Goal: Transaction & Acquisition: Download file/media

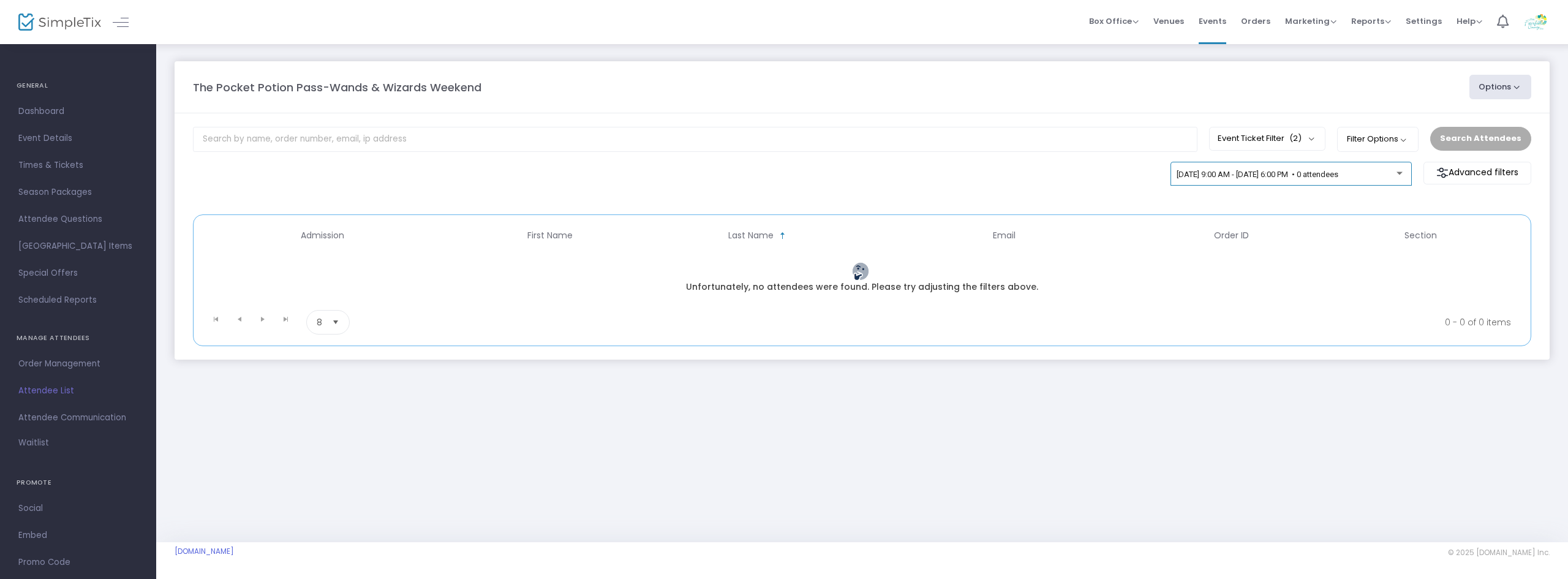
click at [1338, 174] on span "[DATE] 9:00 AM - [DATE] 6:00 PM • 0 attendees" at bounding box center [1257, 174] width 162 height 9
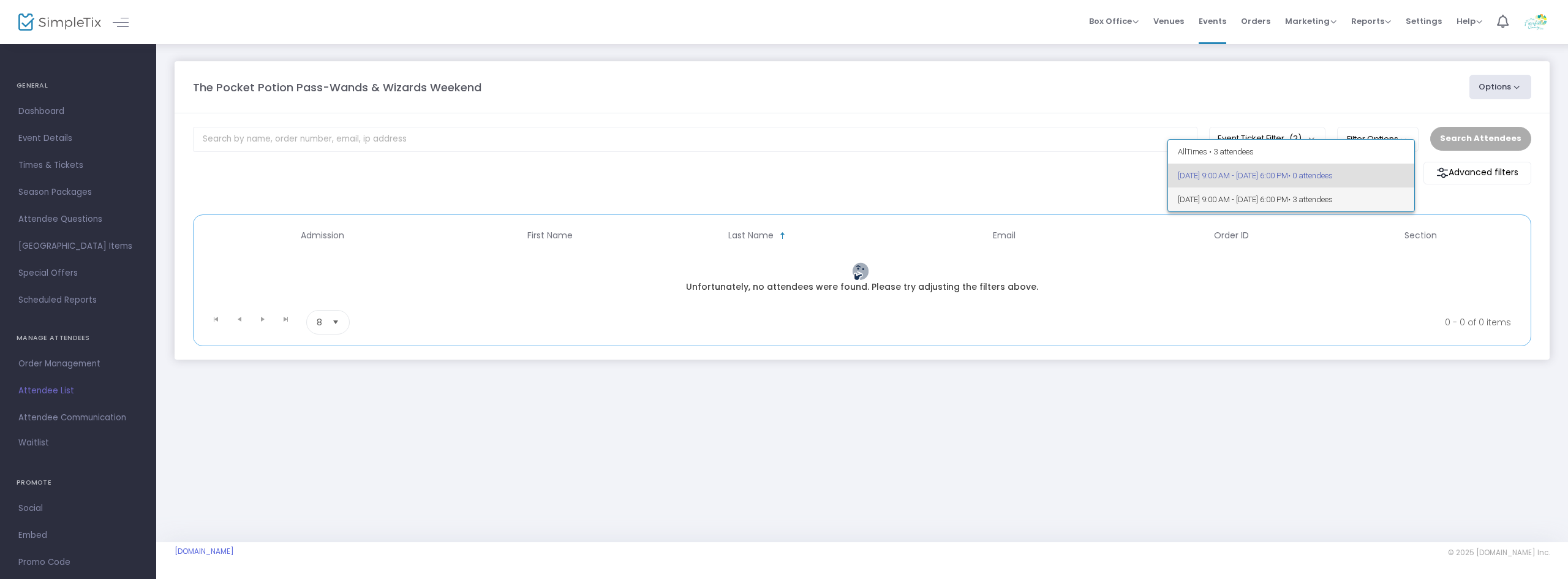
click at [1333, 196] on span "• 3 attendees" at bounding box center [1310, 199] width 45 height 9
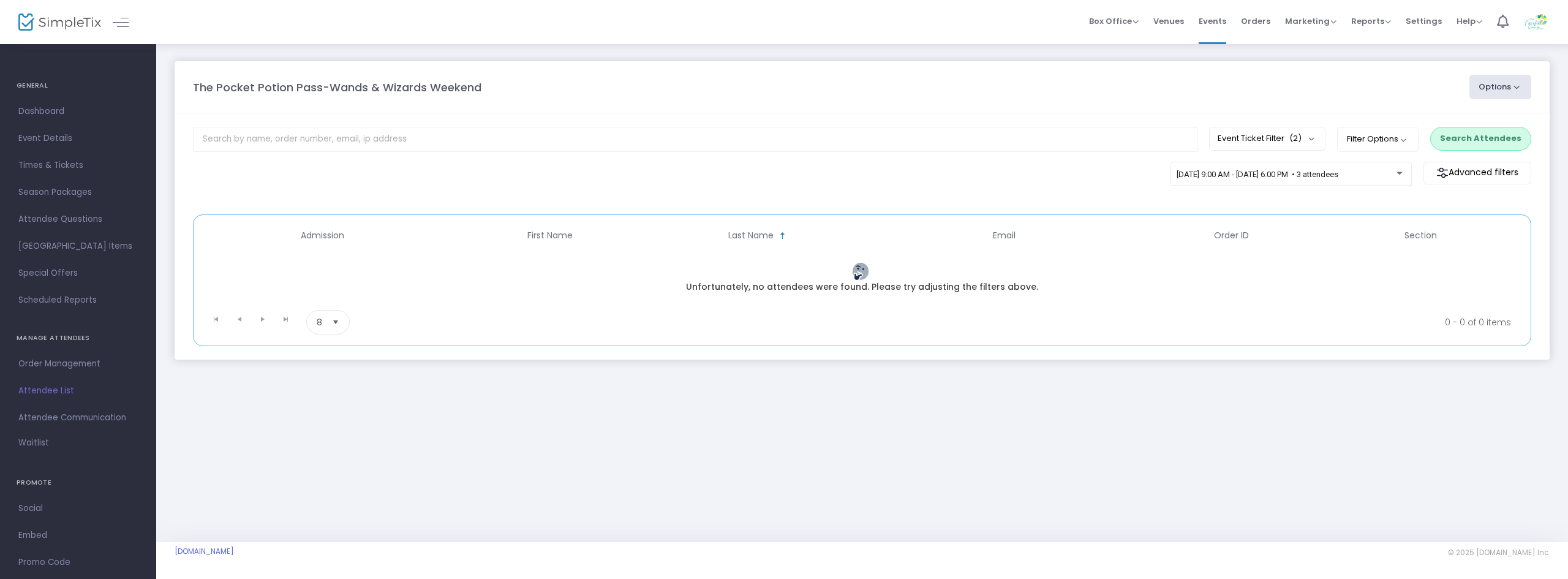
click at [663, 401] on div "The Pocket Potion Pass-Wands & Wizards Weekend Options Export List Print Name T…" at bounding box center [862, 223] width 1412 height 359
click at [1317, 140] on button "Event Ticket Filter (2)" at bounding box center [1267, 138] width 116 height 23
click at [1250, 195] on span at bounding box center [1249, 198] width 12 height 12
click at [1249, 204] on input "[DATE]-General Admission" at bounding box center [1248, 204] width 1 height 1
checkbox input "false"
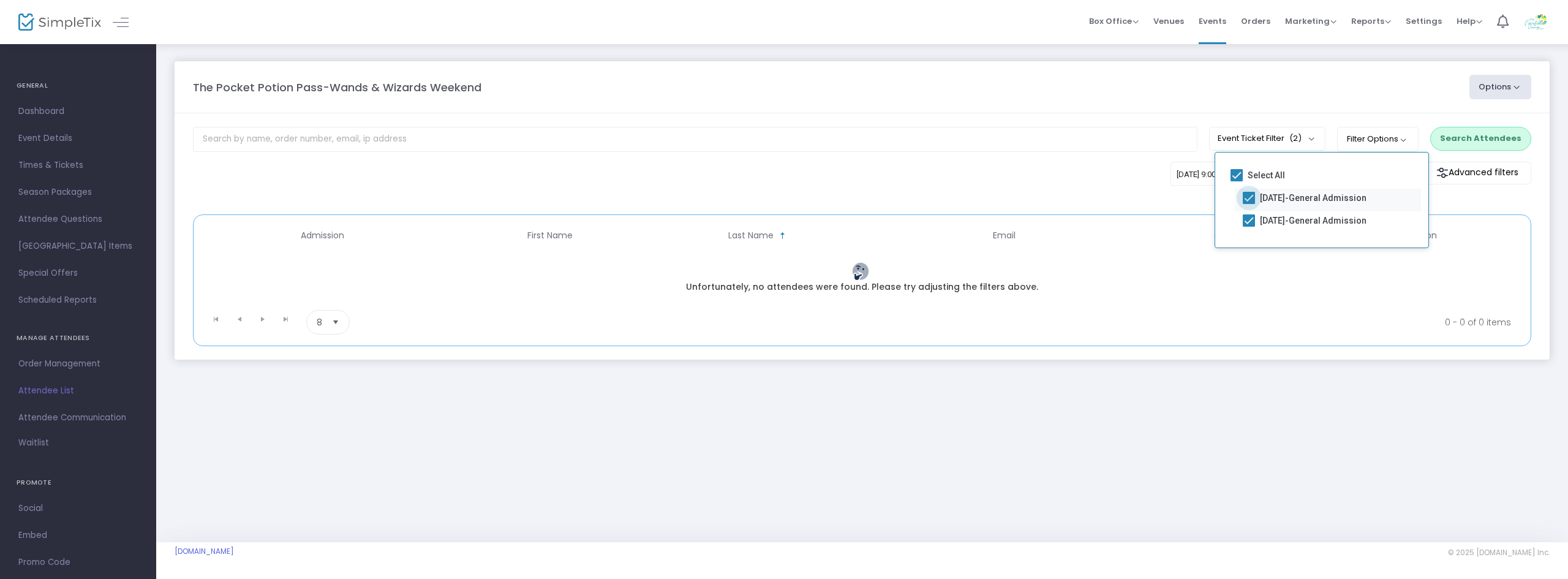
checkbox input "false"
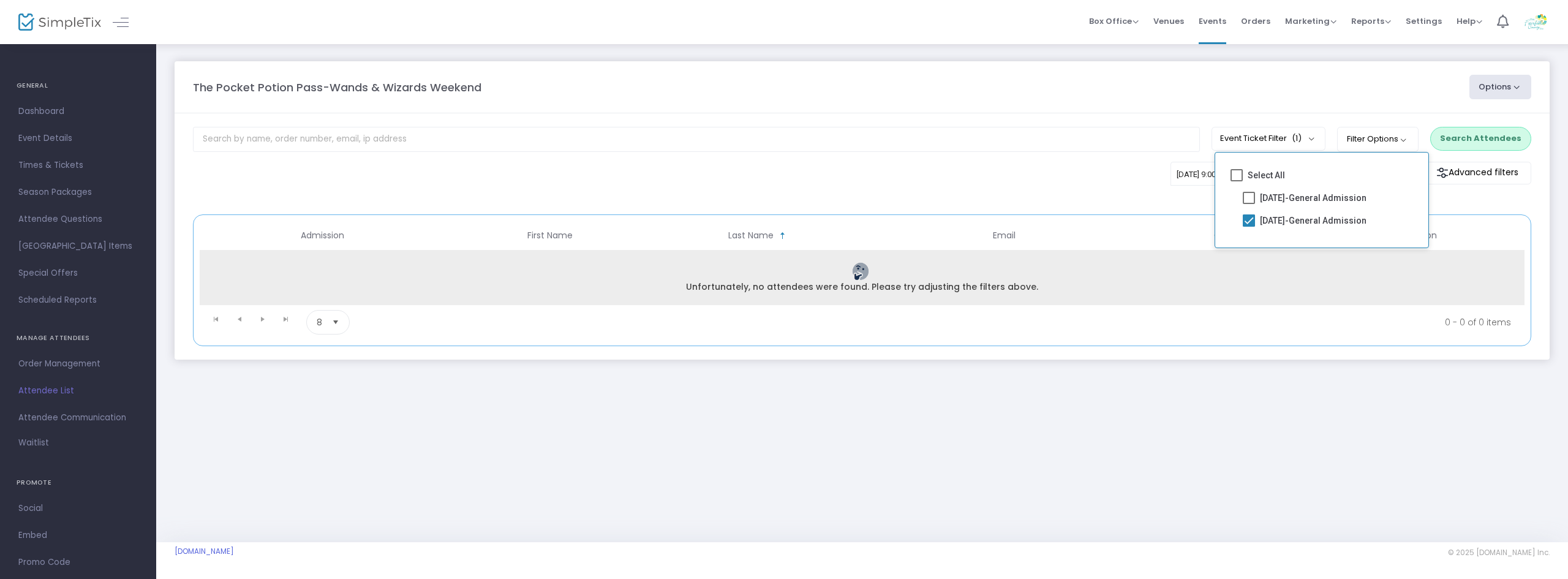
click at [1230, 280] on div "Unfortunately, no attendees were found. Please try adjusting the filters above." at bounding box center [862, 278] width 1319 height 31
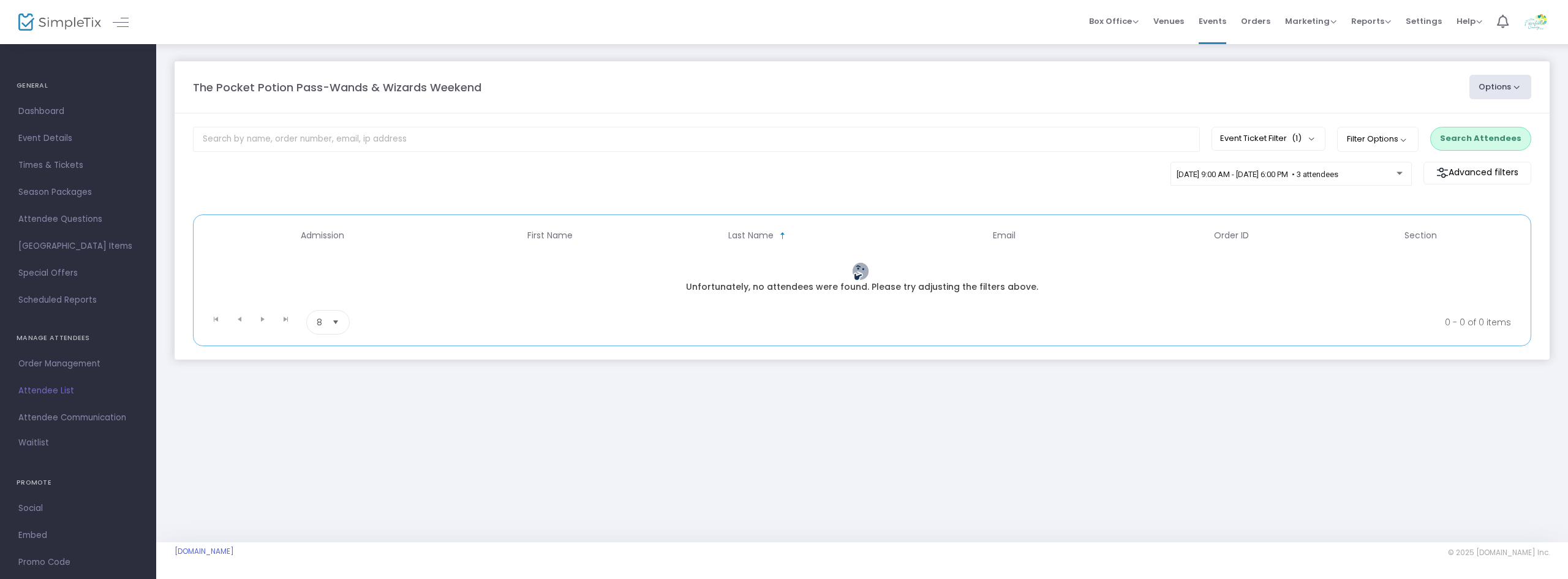
click at [1027, 173] on div "[DATE] 9:00 AM - [DATE] 6:00 PM • 3 attendees Advanced filters Promo code categ…" at bounding box center [862, 182] width 1351 height 41
click at [1511, 140] on button "Search Attendees" at bounding box center [1481, 138] width 101 height 23
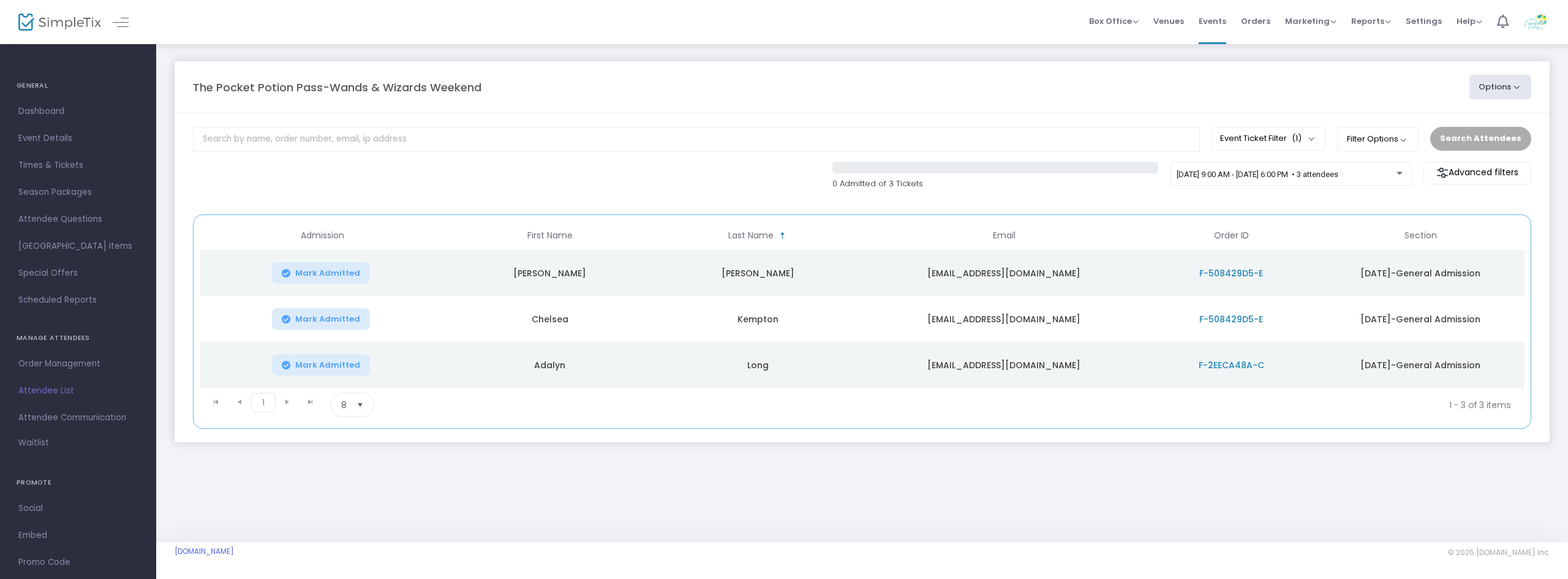
click at [1239, 314] on span "F-508429D5-E" at bounding box center [1231, 319] width 64 height 12
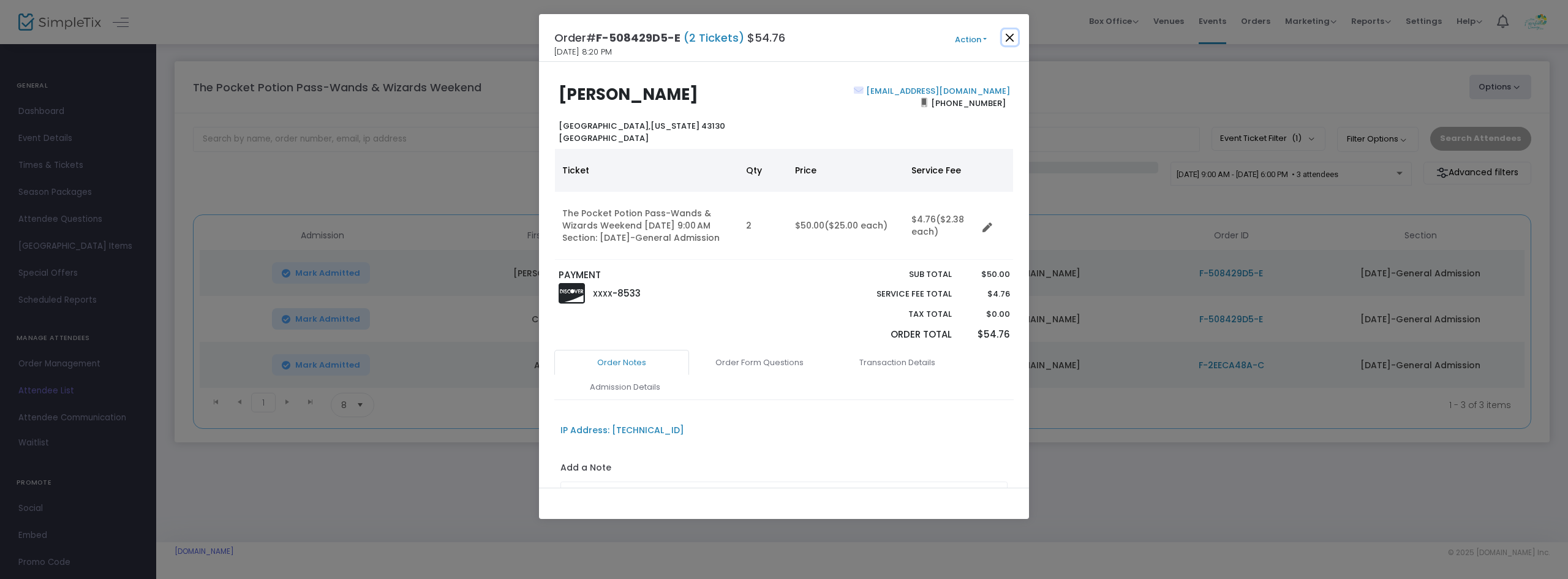
click at [1009, 37] on button "Close" at bounding box center [1010, 38] width 16 height 16
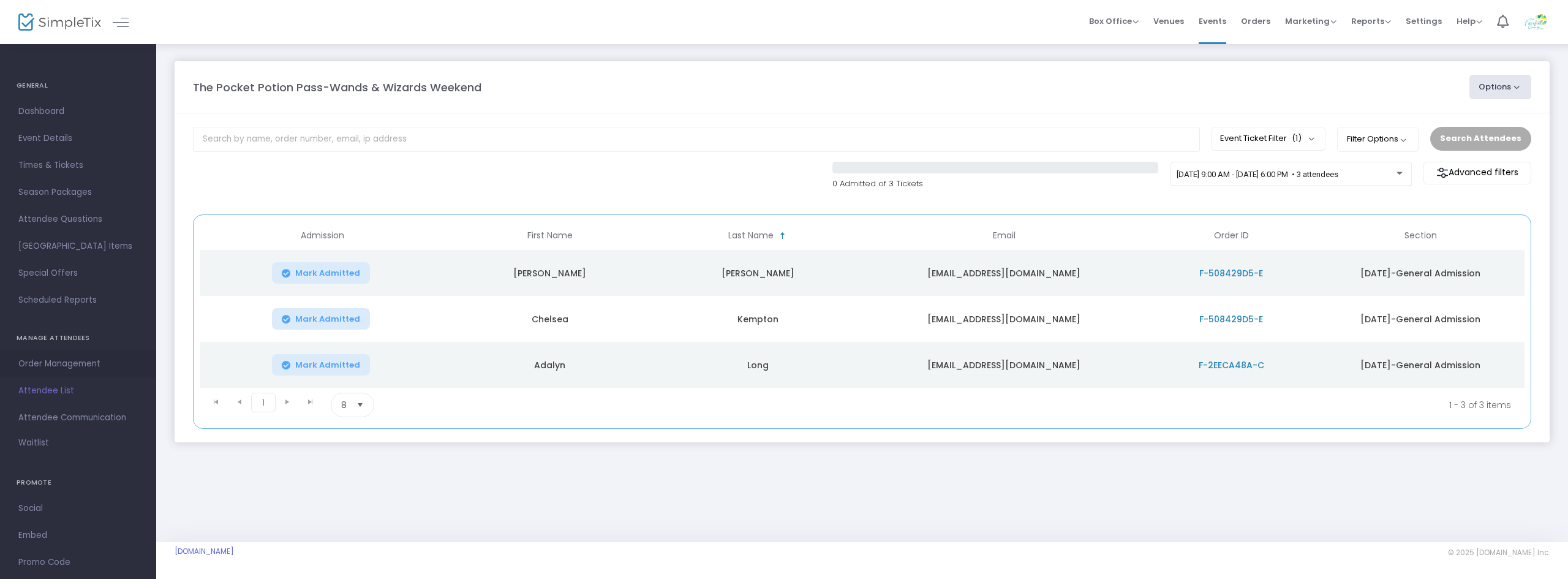
click at [89, 365] on span "Order Management" at bounding box center [78, 364] width 119 height 16
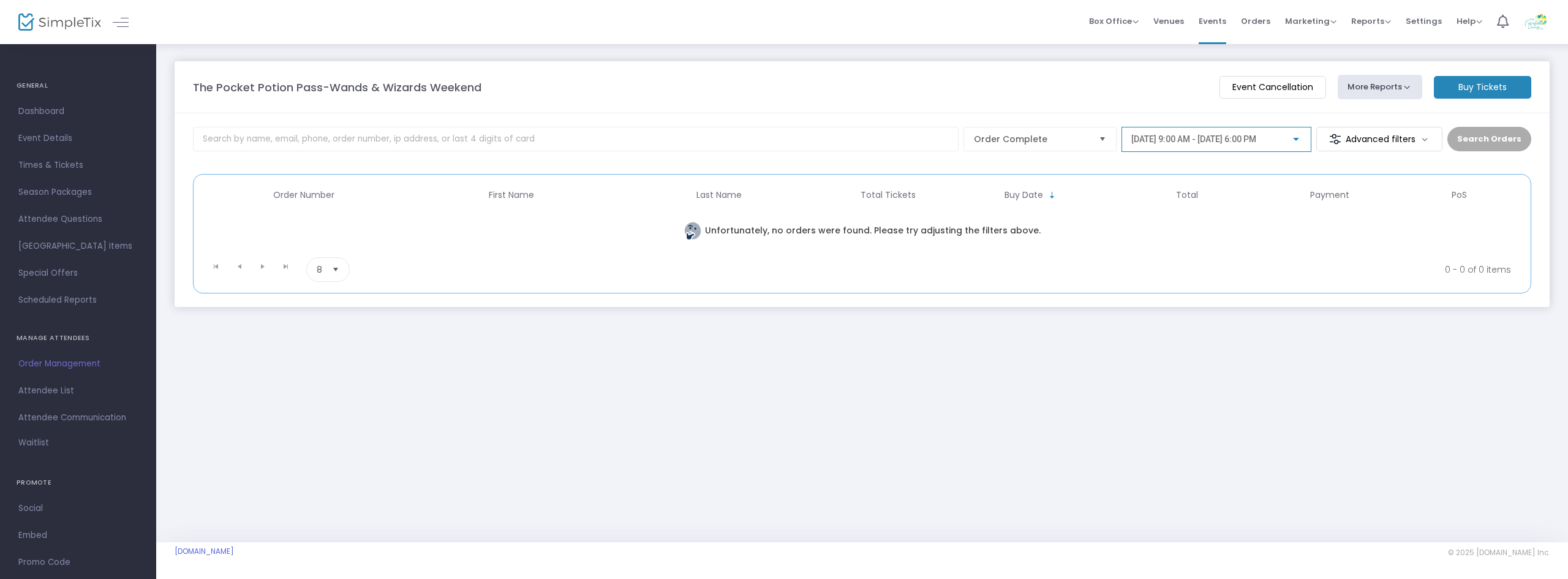
click at [1302, 143] on div at bounding box center [1296, 140] width 11 height 10
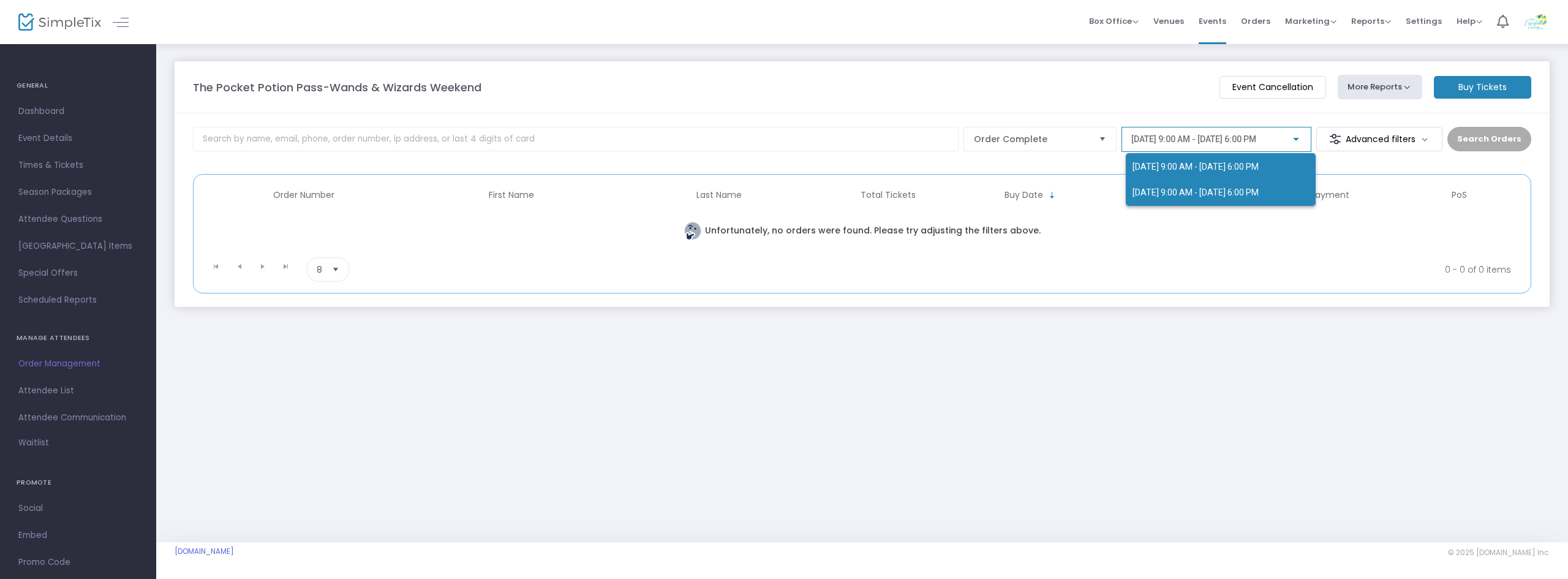
click at [1258, 189] on span "[DATE] 9:00 AM - [DATE] 6:00 PM" at bounding box center [1195, 193] width 126 height 10
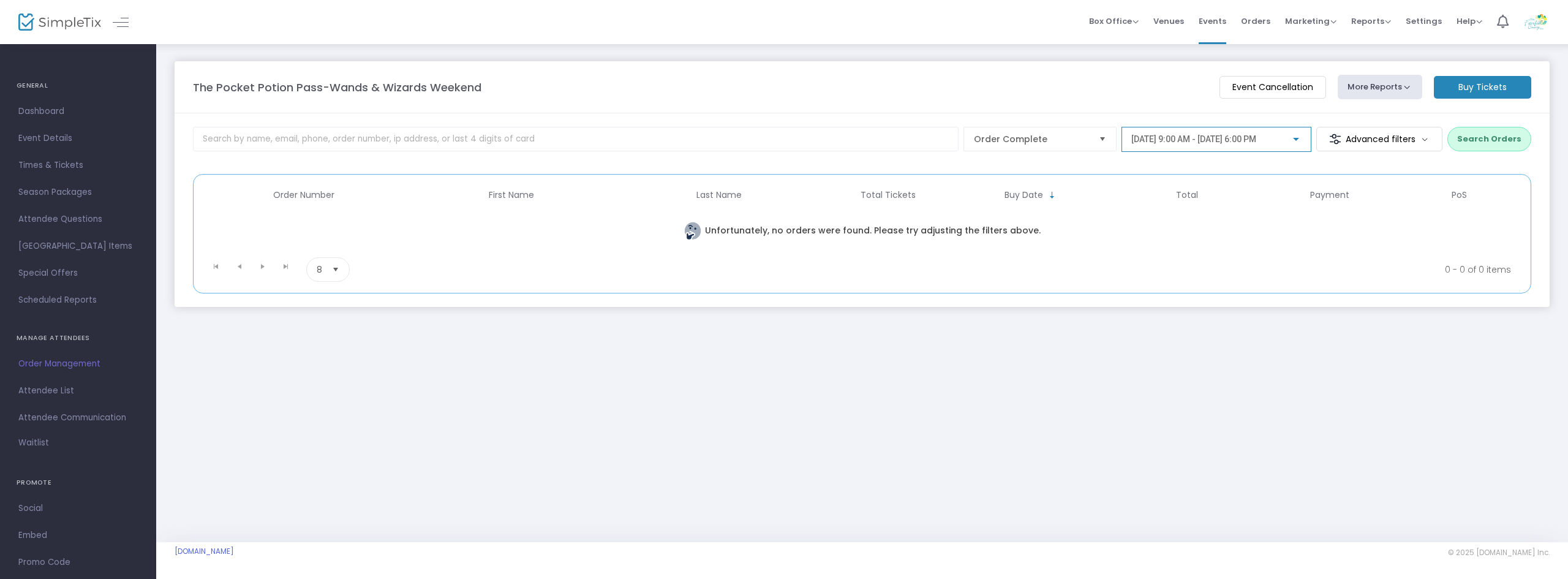
click at [1491, 143] on button "Search Orders" at bounding box center [1489, 139] width 84 height 25
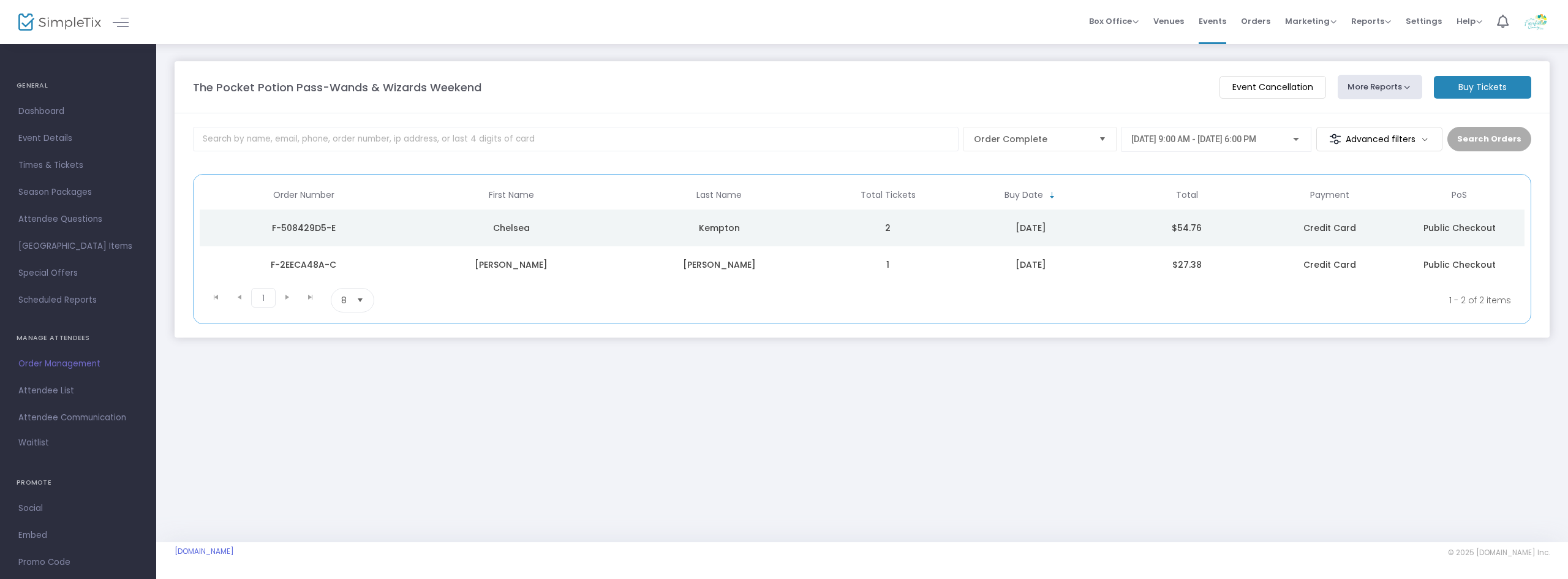
click at [1372, 91] on button "More Reports" at bounding box center [1380, 87] width 84 height 25
click at [1385, 161] on li "Export Order List" at bounding box center [1402, 164] width 129 height 24
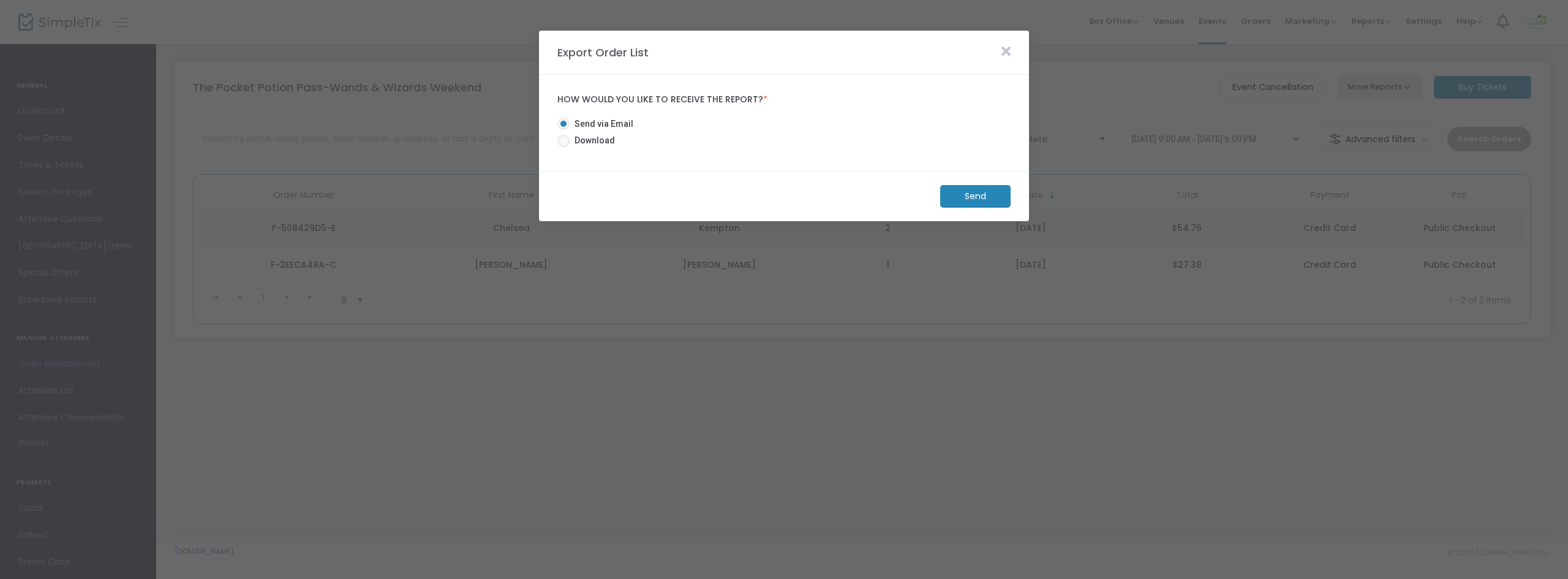
click at [567, 142] on span at bounding box center [564, 141] width 12 height 12
click at [564, 147] on input "Download" at bounding box center [563, 147] width 1 height 1
radio input "true"
click at [965, 197] on m-button "Download" at bounding box center [965, 196] width 91 height 23
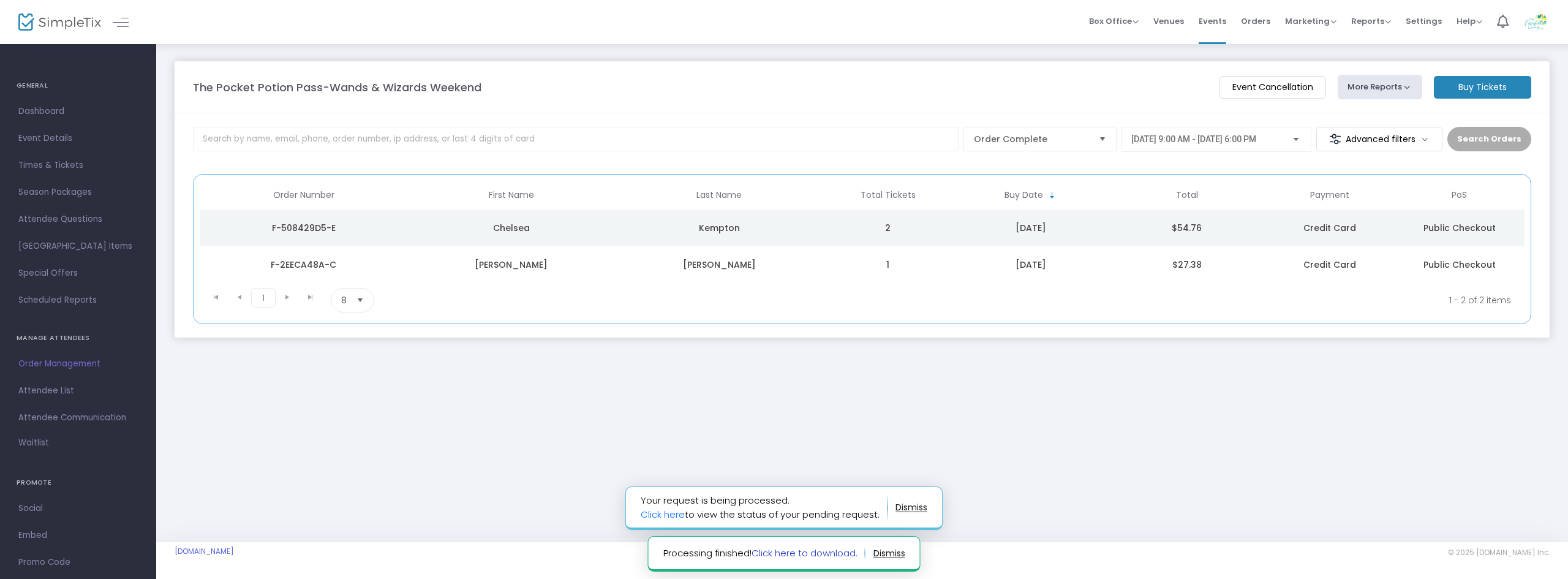
click at [841, 554] on link "Click here to download." at bounding box center [804, 553] width 106 height 13
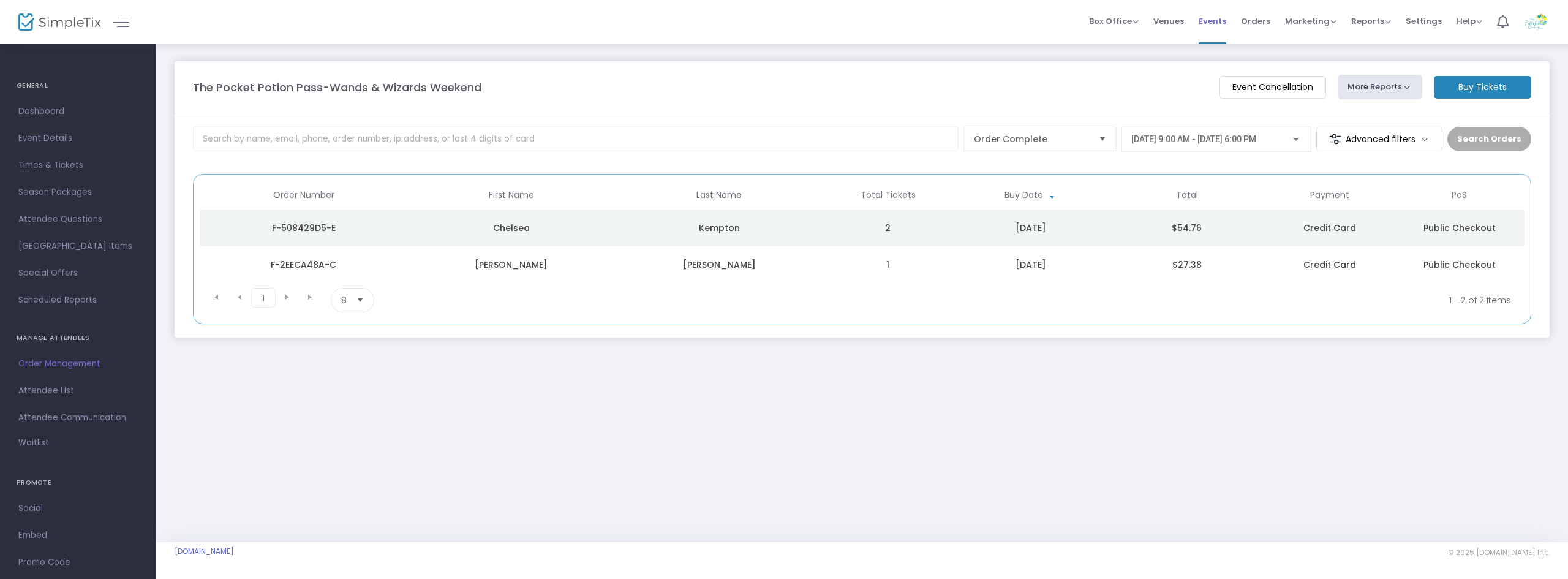
click at [1215, 21] on span "Events" at bounding box center [1212, 21] width 28 height 31
